Goal: Information Seeking & Learning: Learn about a topic

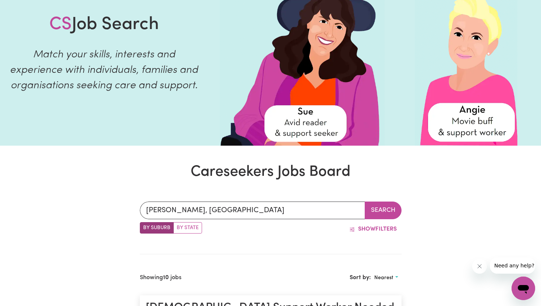
scroll to position [89, 0]
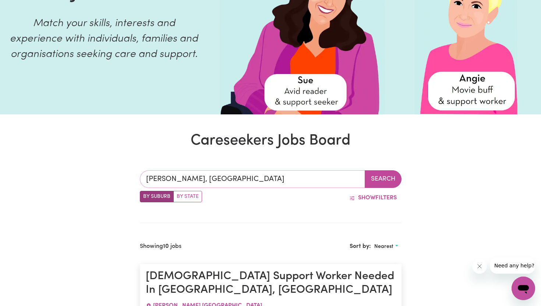
type input "[PERSON_NAME], [GEOGRAPHIC_DATA], 2770"
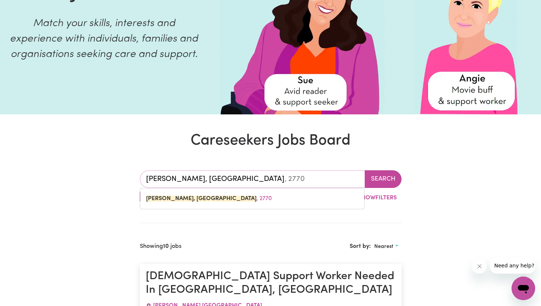
drag, startPoint x: 274, startPoint y: 181, endPoint x: 122, endPoint y: 176, distance: 151.4
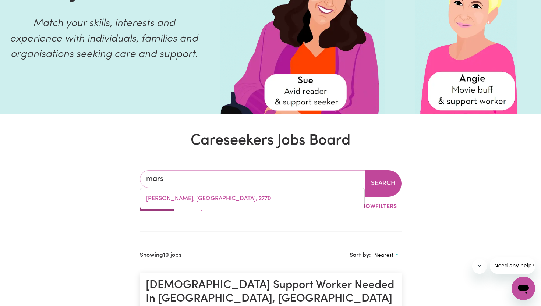
type input "marsd"
type input "marsdEN, [GEOGRAPHIC_DATA], 4132"
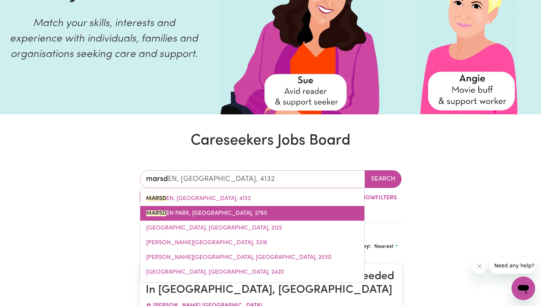
click at [158, 217] on link "MARSD EN PARK, [GEOGRAPHIC_DATA], 2765" at bounding box center [252, 213] width 224 height 15
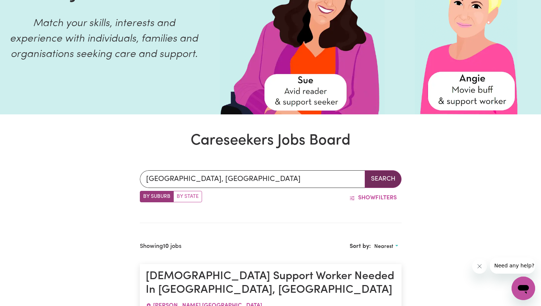
click at [394, 177] on button "Search" at bounding box center [383, 179] width 37 height 18
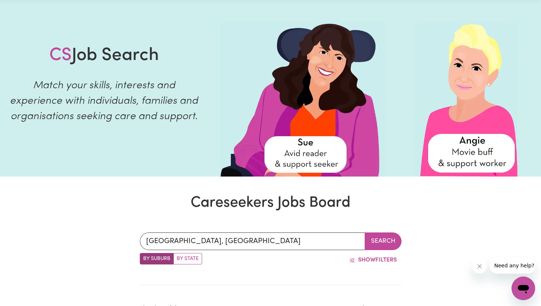
scroll to position [56, 0]
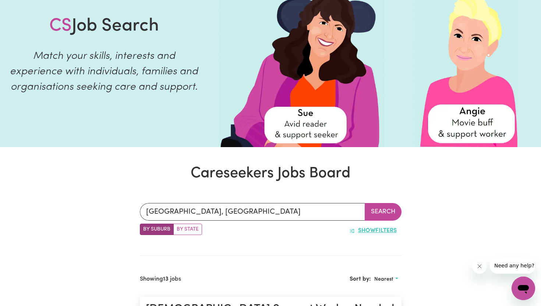
click at [367, 226] on button "Show Filters" at bounding box center [373, 231] width 57 height 14
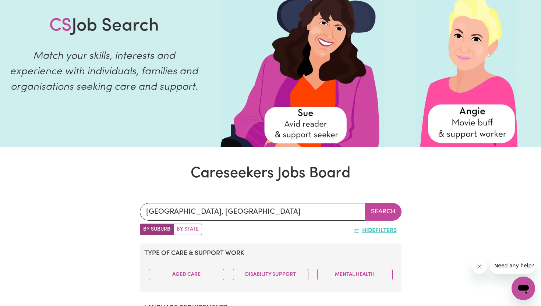
click at [367, 226] on button "Hide Filters" at bounding box center [375, 231] width 53 height 14
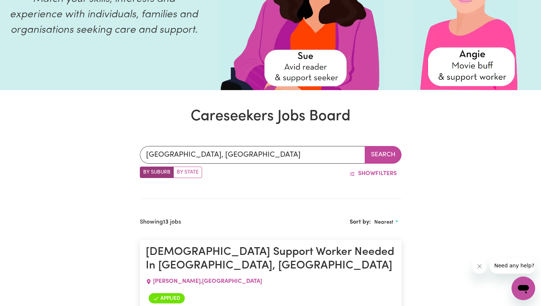
scroll to position [141, 0]
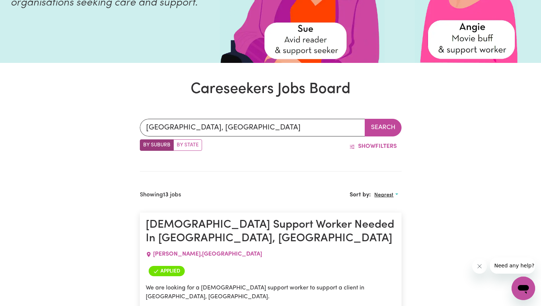
click at [384, 197] on span "Nearest" at bounding box center [383, 196] width 19 height 6
click at [393, 229] on link "Most recent" at bounding box center [400, 227] width 58 height 15
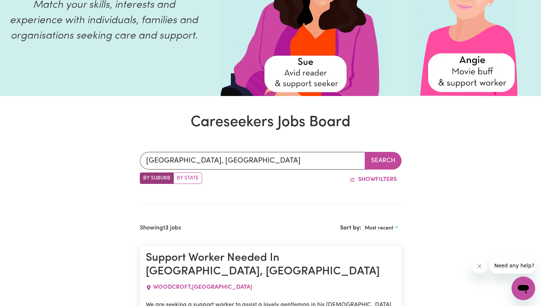
scroll to position [103, 0]
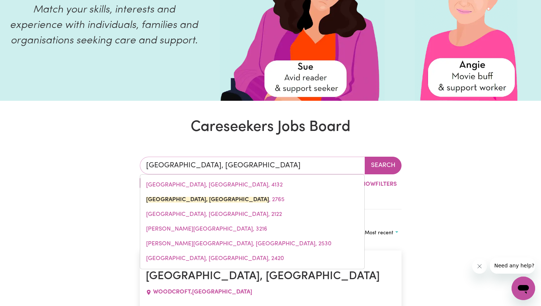
drag, startPoint x: 269, startPoint y: 163, endPoint x: 120, endPoint y: 159, distance: 148.8
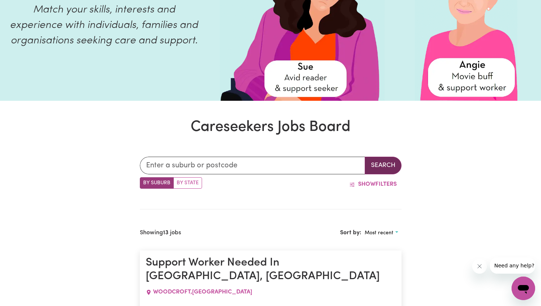
click at [394, 163] on button "Search" at bounding box center [383, 166] width 37 height 18
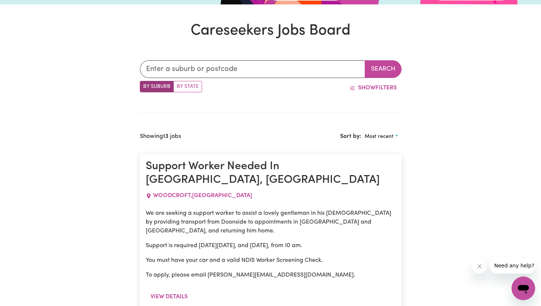
scroll to position [198, 0]
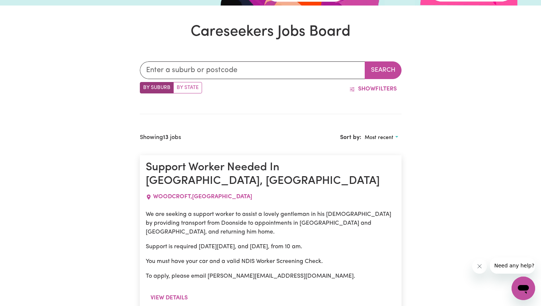
click at [184, 92] on label "By State" at bounding box center [187, 87] width 29 height 11
click at [145, 87] on input "By State" at bounding box center [142, 84] width 5 height 5
radio input "true"
click at [155, 87] on label "By Suburb" at bounding box center [157, 87] width 34 height 11
click at [145, 87] on input "By Suburb" at bounding box center [142, 84] width 5 height 5
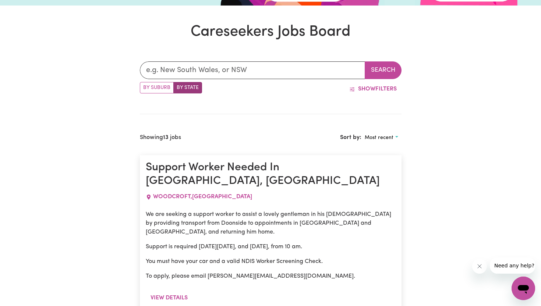
radio input "true"
click at [155, 87] on label "By Suburb" at bounding box center [157, 87] width 34 height 11
click at [145, 87] on input "By Suburb" at bounding box center [142, 84] width 5 height 5
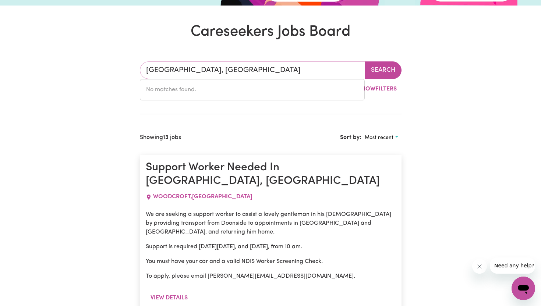
drag, startPoint x: 257, startPoint y: 68, endPoint x: 137, endPoint y: 67, distance: 120.7
click at [267, 75] on input "[GEOGRAPHIC_DATA], [GEOGRAPHIC_DATA]" at bounding box center [252, 70] width 225 height 18
click at [194, 89] on label "By State" at bounding box center [187, 87] width 29 height 11
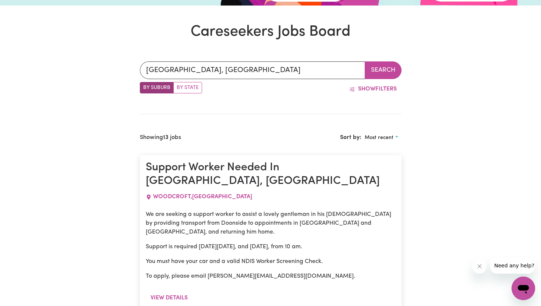
click at [145, 87] on input "By State" at bounding box center [142, 84] width 5 height 5
radio input "true"
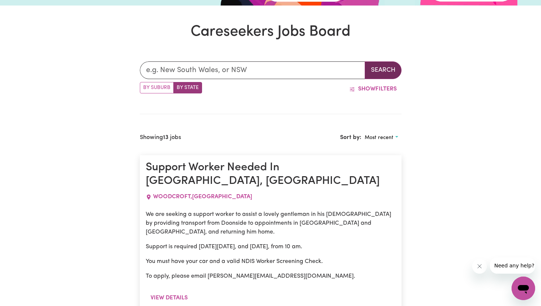
click at [375, 74] on button "Search" at bounding box center [383, 70] width 37 height 18
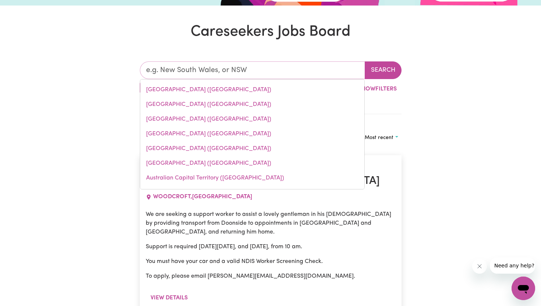
click at [250, 64] on input "text" at bounding box center [252, 70] width 225 height 18
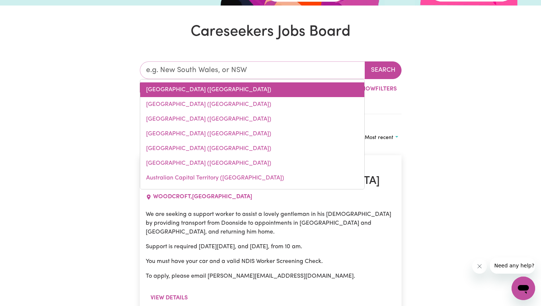
click at [227, 88] on link "[GEOGRAPHIC_DATA] ([GEOGRAPHIC_DATA])" at bounding box center [252, 89] width 224 height 15
type input "[GEOGRAPHIC_DATA] ([GEOGRAPHIC_DATA])"
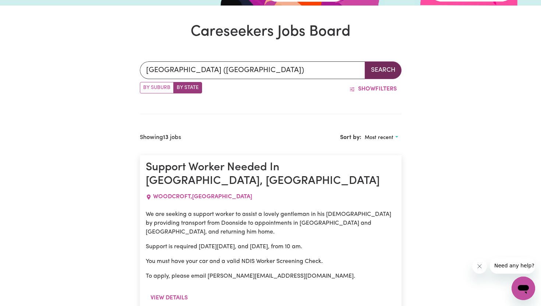
click at [376, 70] on button "Search" at bounding box center [383, 70] width 37 height 18
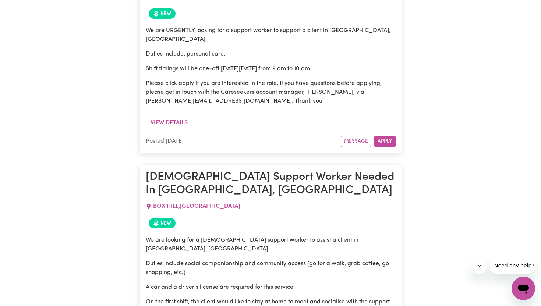
scroll to position [2859, 0]
